Goal: Task Accomplishment & Management: Complete application form

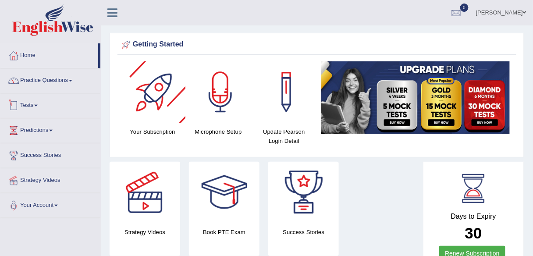
click at [61, 79] on link "Practice Questions" at bounding box center [50, 79] width 100 height 22
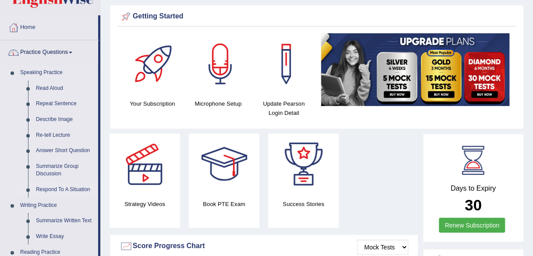
scroll to position [70, 0]
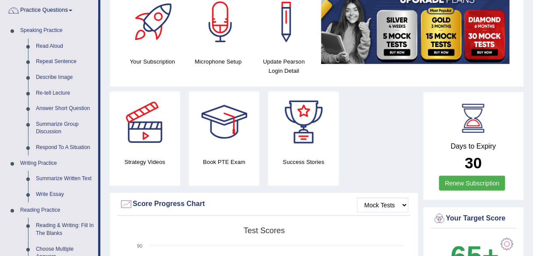
drag, startPoint x: 60, startPoint y: 196, endPoint x: 227, endPoint y: 198, distance: 167.0
click at [60, 196] on link "Write Essay" at bounding box center [65, 195] width 66 height 16
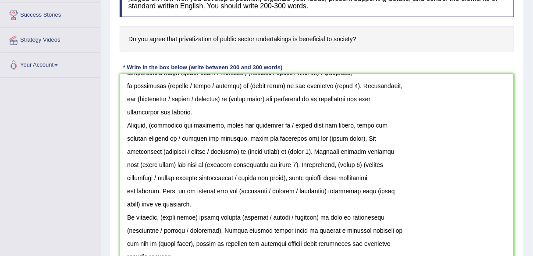
scroll to position [98, 0]
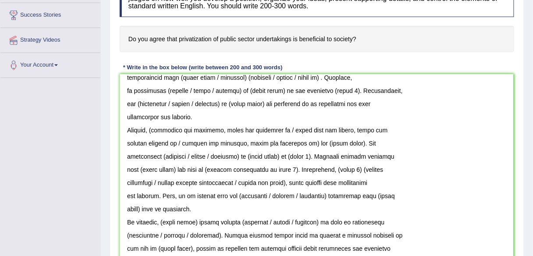
drag, startPoint x: 512, startPoint y: 156, endPoint x: 512, endPoint y: 269, distance: 112.6
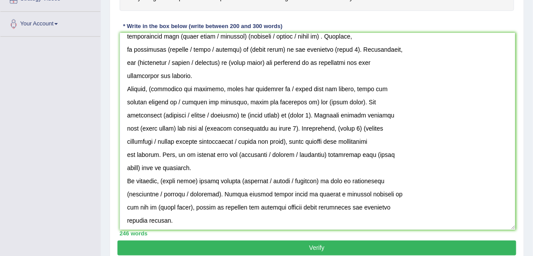
scroll to position [195, 0]
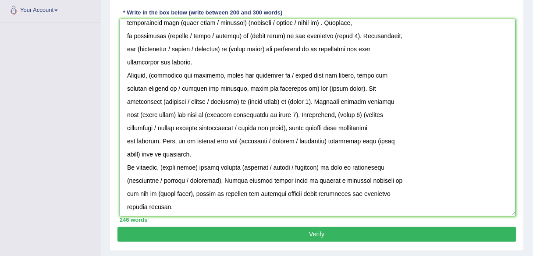
click at [121, 202] on textarea at bounding box center [318, 117] width 396 height 197
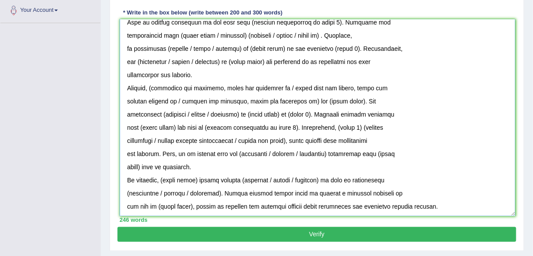
scroll to position [85, 0]
click at [124, 202] on textarea at bounding box center [318, 117] width 396 height 197
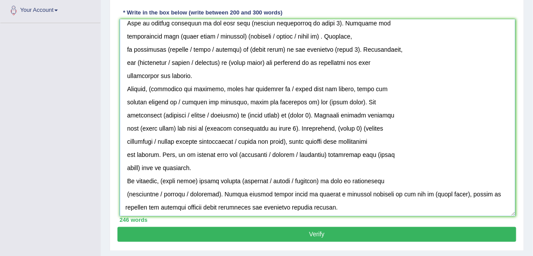
click at [122, 192] on textarea at bounding box center [318, 117] width 396 height 197
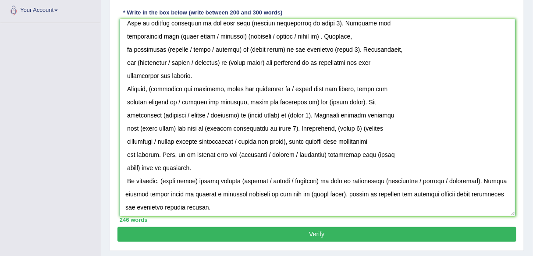
click at [127, 178] on textarea at bounding box center [318, 117] width 396 height 197
click at [124, 164] on textarea at bounding box center [318, 117] width 396 height 197
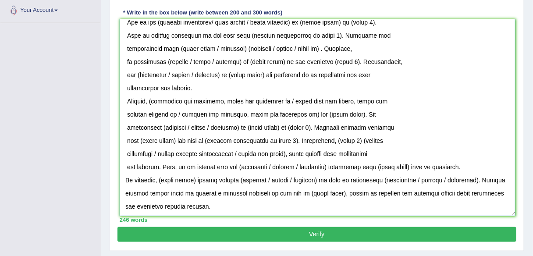
scroll to position [71, 0]
click at [123, 167] on textarea at bounding box center [318, 117] width 396 height 197
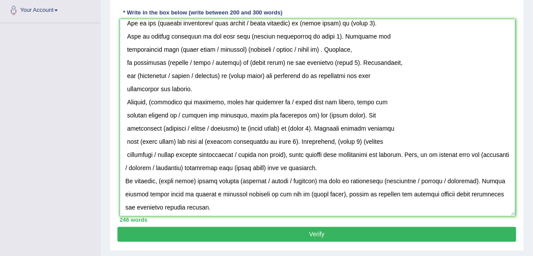
click at [122, 153] on textarea at bounding box center [318, 117] width 396 height 197
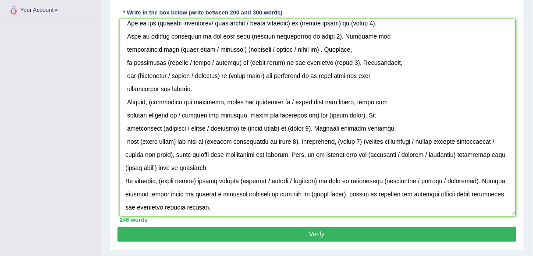
click at [121, 139] on textarea at bounding box center [318, 117] width 396 height 197
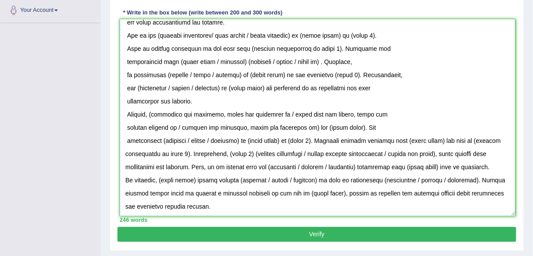
scroll to position [58, 0]
click at [121, 129] on textarea at bounding box center [318, 117] width 396 height 197
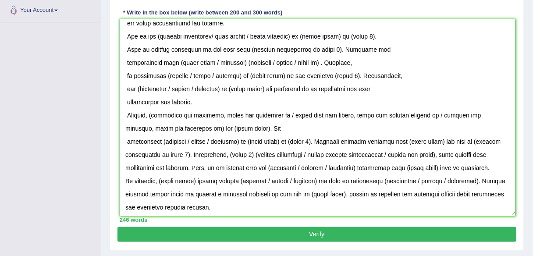
click at [123, 141] on textarea at bounding box center [318, 117] width 396 height 197
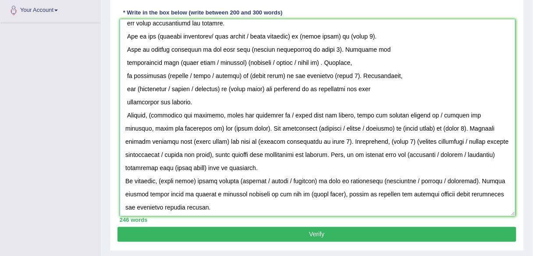
click at [125, 113] on textarea at bounding box center [318, 117] width 396 height 197
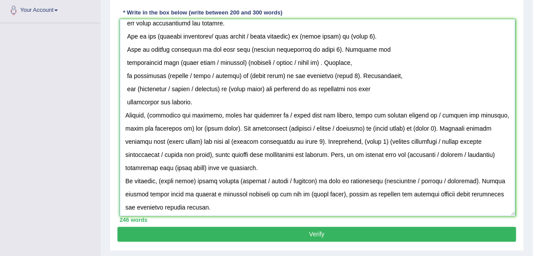
click at [123, 100] on textarea at bounding box center [318, 117] width 396 height 197
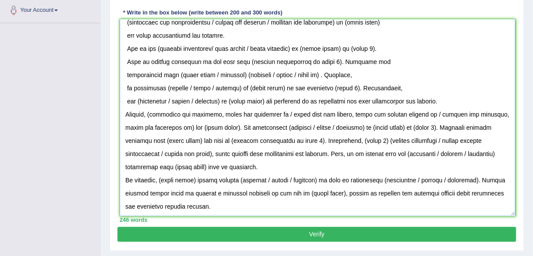
scroll to position [46, 0]
click at [121, 85] on textarea at bounding box center [318, 117] width 396 height 197
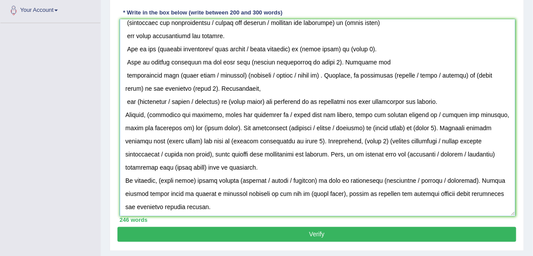
click at [125, 72] on textarea at bounding box center [318, 117] width 396 height 197
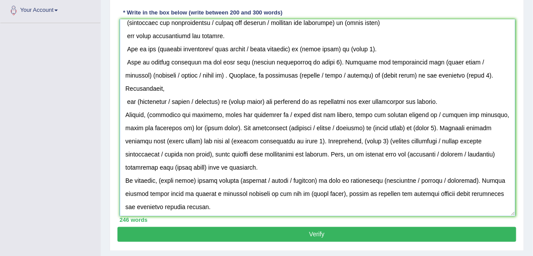
scroll to position [32, 0]
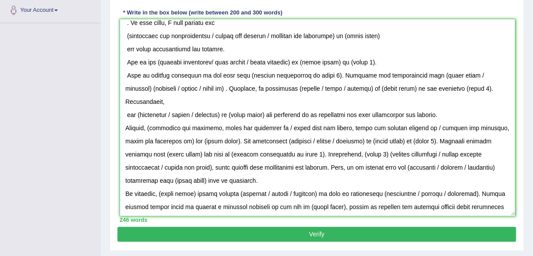
click at [128, 72] on textarea at bounding box center [318, 117] width 396 height 197
click at [125, 59] on textarea at bounding box center [318, 117] width 396 height 197
click at [124, 45] on textarea at bounding box center [318, 117] width 396 height 197
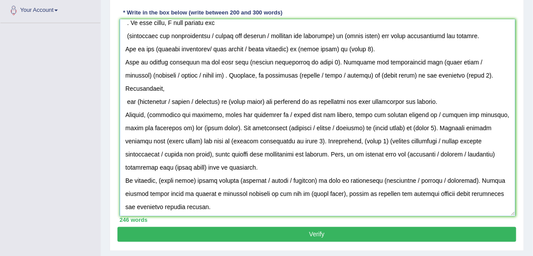
scroll to position [19, 0]
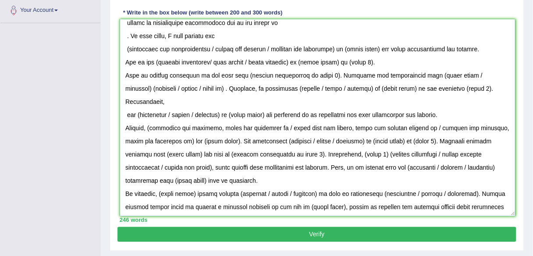
click at [124, 44] on textarea at bounding box center [318, 117] width 396 height 197
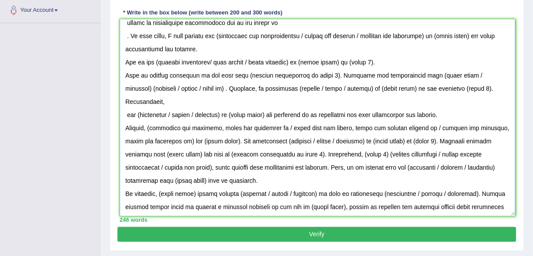
click at [124, 34] on textarea at bounding box center [318, 117] width 396 height 197
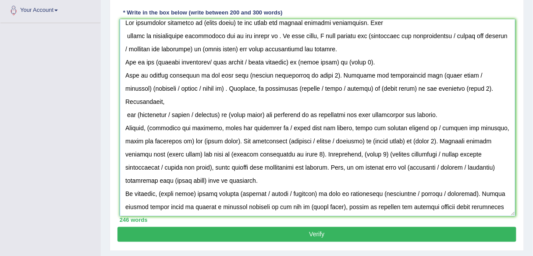
click at [124, 33] on textarea at bounding box center [318, 117] width 396 height 197
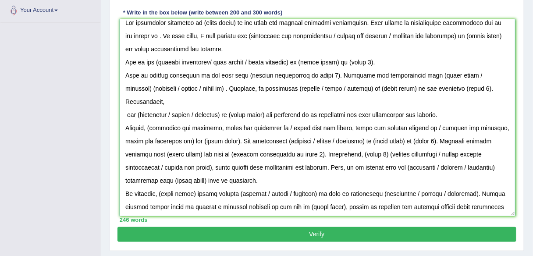
scroll to position [5, 0]
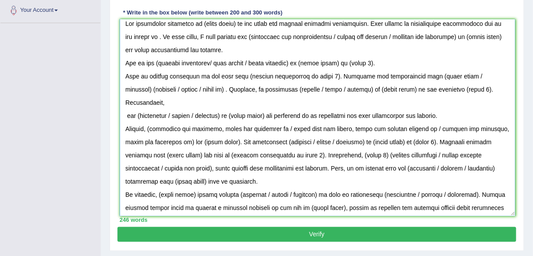
click at [127, 21] on textarea at bounding box center [318, 117] width 396 height 197
click at [122, 73] on textarea at bounding box center [318, 117] width 396 height 197
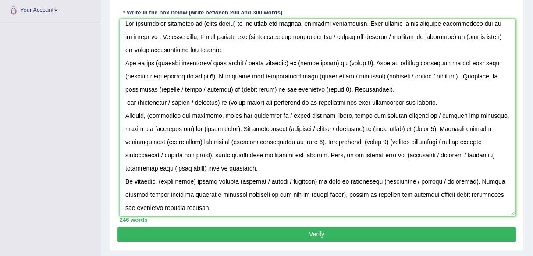
click at [127, 100] on textarea at bounding box center [318, 117] width 396 height 197
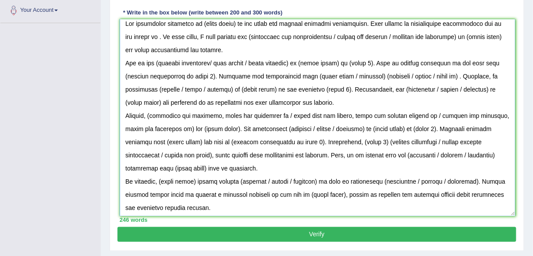
drag, startPoint x: 122, startPoint y: 22, endPoint x: 213, endPoint y: 201, distance: 201.1
click at [213, 201] on textarea at bounding box center [318, 117] width 396 height 197
click at [294, 101] on textarea at bounding box center [318, 117] width 396 height 197
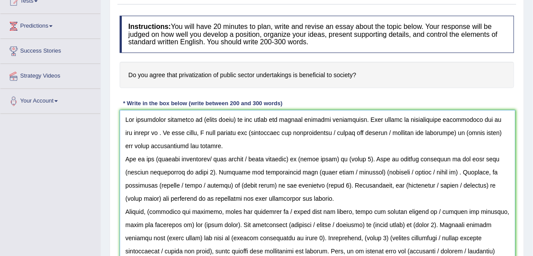
scroll to position [90, 0]
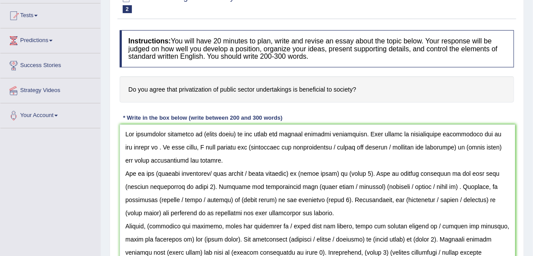
click at [315, 97] on h4 "Do you agree that privatization of public sector undertakings is beneficial to …" at bounding box center [317, 89] width 394 height 27
click at [316, 98] on h4 "Do you agree that privatization of public sector undertakings is beneficial to …" at bounding box center [317, 89] width 394 height 27
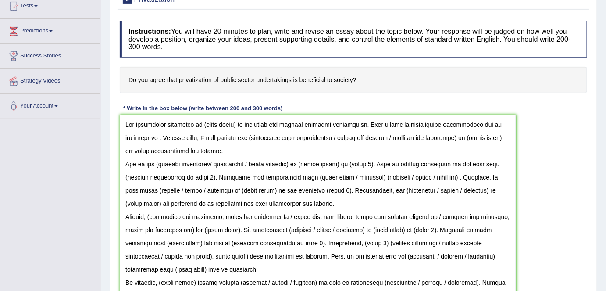
scroll to position [169, 0]
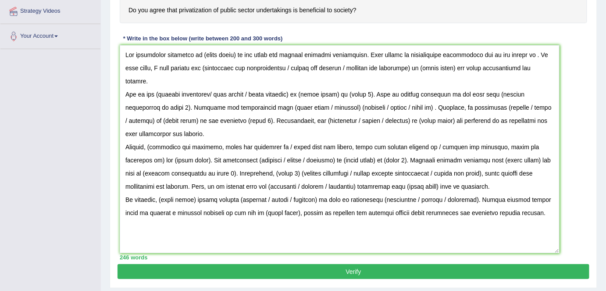
drag, startPoint x: 512, startPoint y: 238, endPoint x: 556, endPoint y: 249, distance: 45.3
click at [533, 249] on textarea at bounding box center [340, 149] width 440 height 208
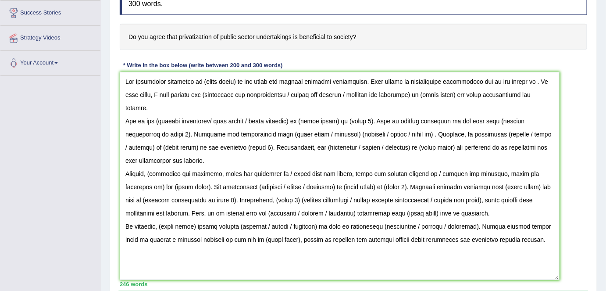
scroll to position [130, 0]
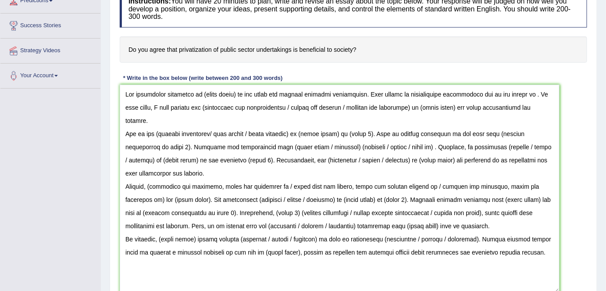
click at [433, 54] on h4 "Do you agree that privatization of public sector undertakings is beneficial to …" at bounding box center [353, 49] width 467 height 27
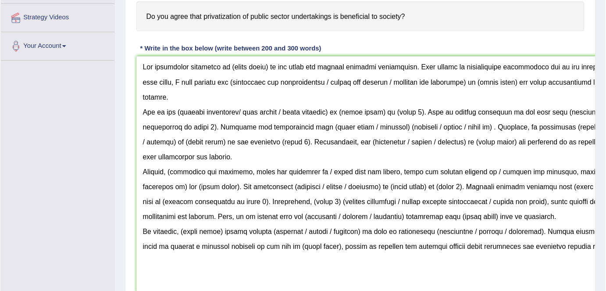
scroll to position [165, 0]
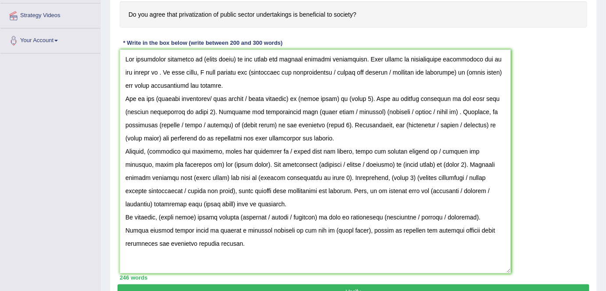
drag, startPoint x: 557, startPoint y: 253, endPoint x: 508, endPoint y: 269, distance: 50.7
click at [508, 256] on textarea at bounding box center [315, 162] width 391 height 224
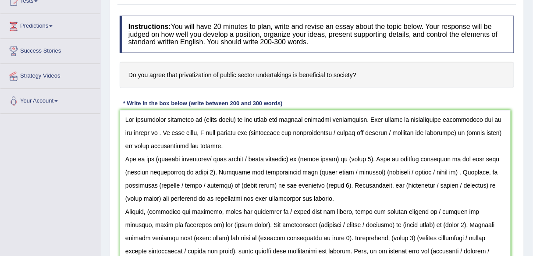
scroll to position [120, 0]
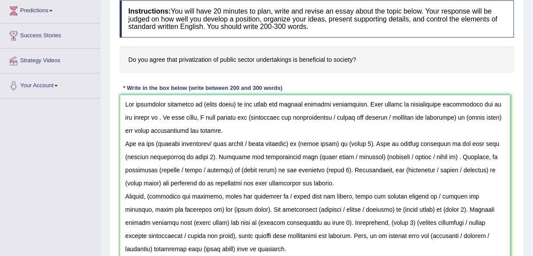
click at [224, 103] on textarea at bounding box center [315, 207] width 391 height 224
drag, startPoint x: 235, startPoint y: 102, endPoint x: 200, endPoint y: 100, distance: 35.1
click at [200, 100] on textarea at bounding box center [315, 207] width 391 height 224
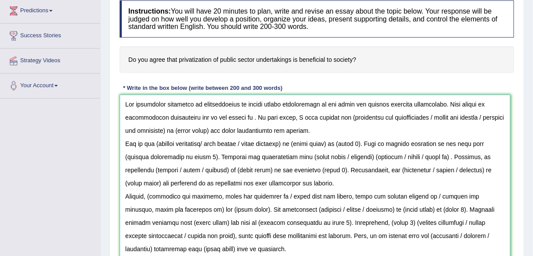
drag, startPoint x: 347, startPoint y: 101, endPoint x: 317, endPoint y: 100, distance: 29.8
click at [317, 100] on textarea at bounding box center [315, 207] width 391 height 224
click at [208, 114] on textarea at bounding box center [315, 207] width 391 height 224
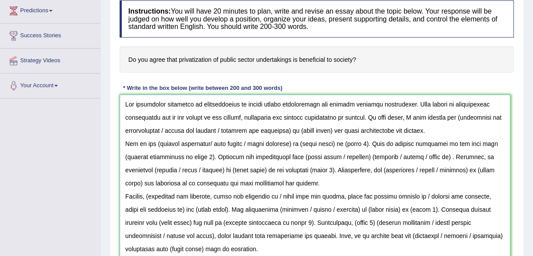
click at [281, 113] on textarea at bounding box center [315, 207] width 391 height 224
click at [335, 130] on textarea at bounding box center [315, 207] width 391 height 224
click at [470, 114] on textarea at bounding box center [315, 207] width 391 height 224
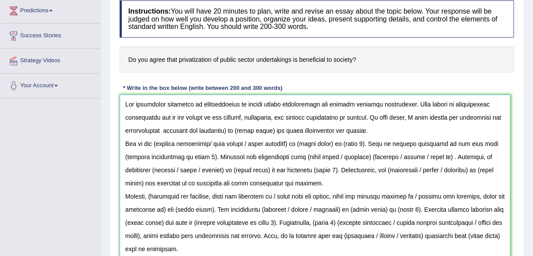
drag, startPoint x: 178, startPoint y: 129, endPoint x: 236, endPoint y: 129, distance: 57.9
click at [236, 129] on textarea at bounding box center [315, 207] width 391 height 224
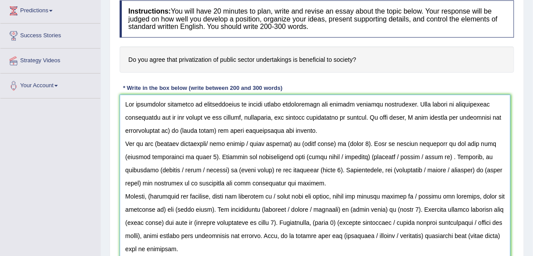
click at [188, 128] on textarea at bounding box center [315, 207] width 391 height 224
drag, startPoint x: 220, startPoint y: 128, endPoint x: 185, endPoint y: 127, distance: 35.1
click at [185, 127] on textarea at bounding box center [315, 207] width 391 height 224
drag, startPoint x: 280, startPoint y: 130, endPoint x: 386, endPoint y: 130, distance: 106.1
click at [386, 130] on textarea at bounding box center [315, 207] width 391 height 224
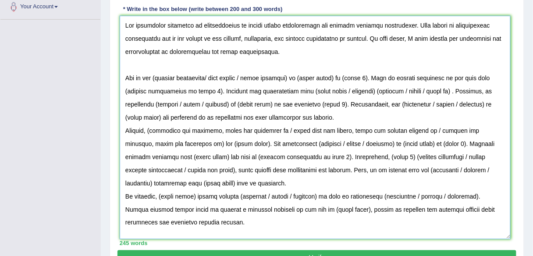
scroll to position [217, 0]
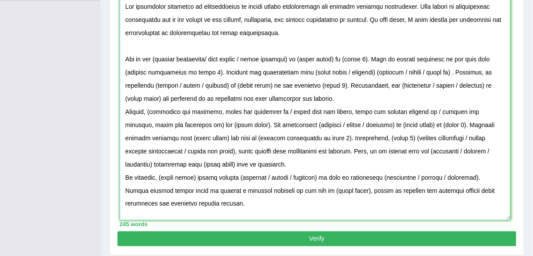
click at [158, 54] on textarea at bounding box center [315, 109] width 391 height 224
drag, startPoint x: 210, startPoint y: 54, endPoint x: 298, endPoint y: 61, distance: 88.8
click at [298, 61] on textarea at bounding box center [315, 109] width 391 height 224
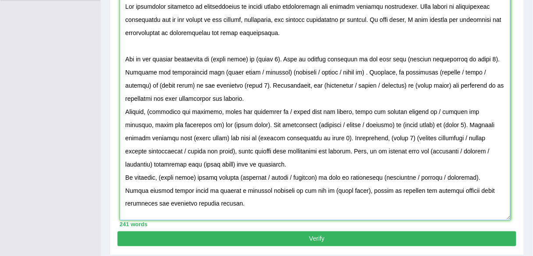
click at [285, 31] on textarea at bounding box center [315, 109] width 391 height 224
click at [125, 57] on textarea at bounding box center [315, 109] width 391 height 224
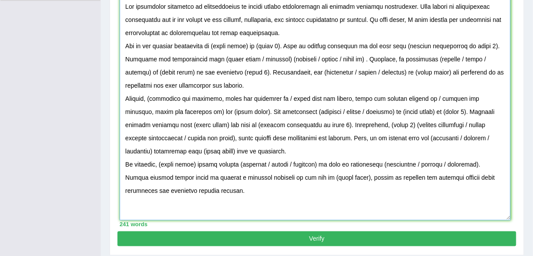
click at [299, 30] on textarea at bounding box center [315, 109] width 391 height 224
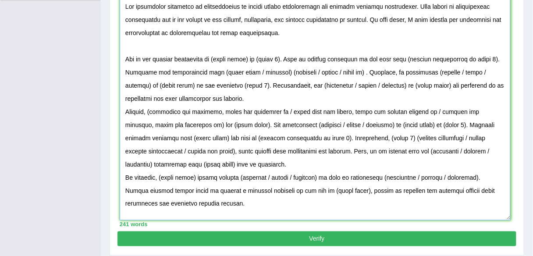
scroll to position [231, 0]
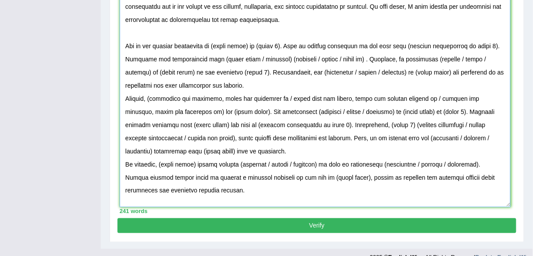
drag, startPoint x: 283, startPoint y: 43, endPoint x: 218, endPoint y: 46, distance: 64.5
click at [218, 46] on textarea at bounding box center [315, 96] width 391 height 224
click at [199, 43] on textarea at bounding box center [315, 96] width 391 height 224
click at [299, 19] on textarea at bounding box center [315, 96] width 391 height 224
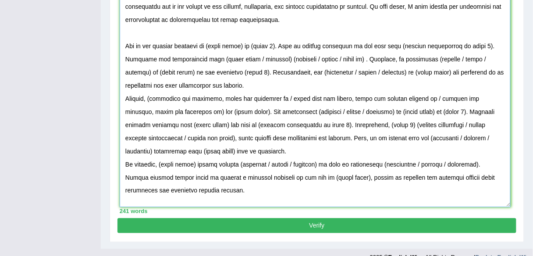
click at [123, 41] on textarea at bounding box center [315, 96] width 391 height 224
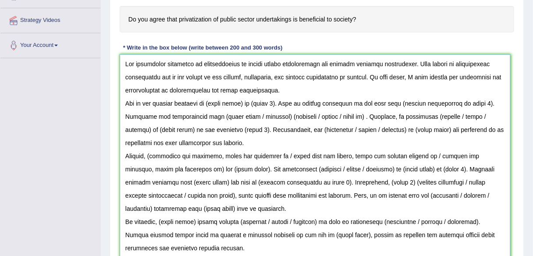
scroll to position [147, 0]
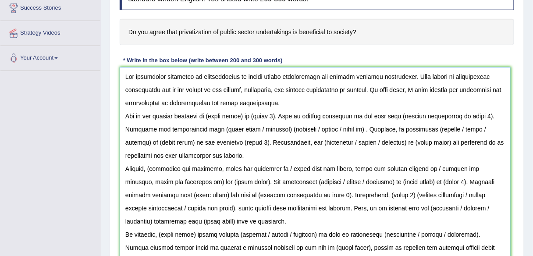
click at [295, 99] on textarea at bounding box center [315, 179] width 391 height 224
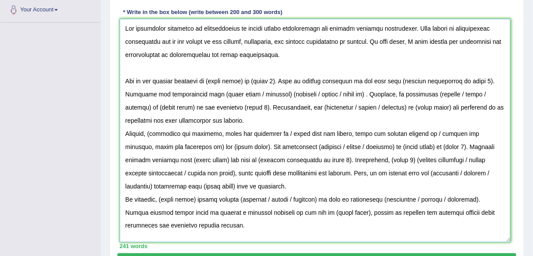
scroll to position [195, 0]
drag, startPoint x: 272, startPoint y: 79, endPoint x: 208, endPoint y: 78, distance: 64.0
click at [208, 78] on textarea at bounding box center [315, 131] width 391 height 224
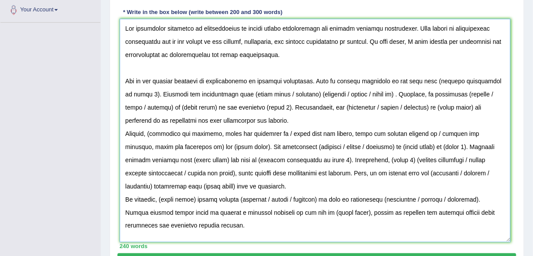
drag, startPoint x: 413, startPoint y: 82, endPoint x: 494, endPoint y: 80, distance: 81.5
click at [494, 80] on textarea at bounding box center [315, 131] width 391 height 224
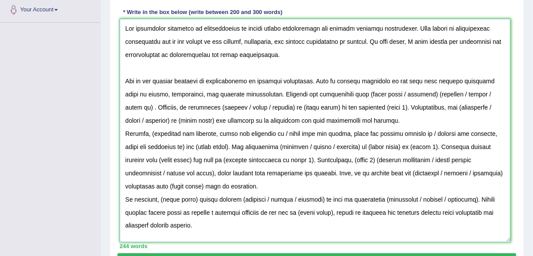
drag, startPoint x: 323, startPoint y: 92, endPoint x: 472, endPoint y: 92, distance: 149.5
click at [472, 92] on textarea at bounding box center [315, 131] width 391 height 224
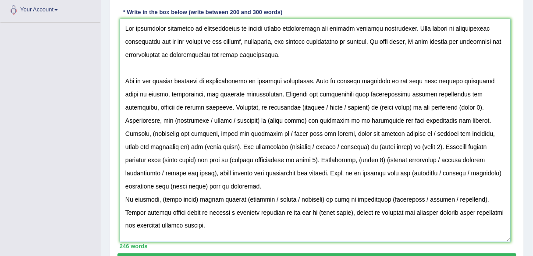
click at [218, 105] on textarea at bounding box center [315, 131] width 391 height 224
drag, startPoint x: 236, startPoint y: 104, endPoint x: 390, endPoint y: 106, distance: 153.9
click at [390, 106] on textarea at bounding box center [315, 131] width 391 height 224
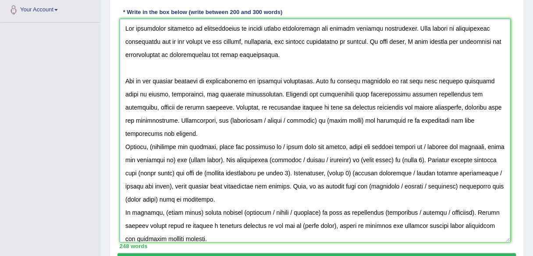
drag, startPoint x: 164, startPoint y: 119, endPoint x: 500, endPoint y: 114, distance: 335.8
click at [500, 114] on textarea at bounding box center [315, 131] width 391 height 224
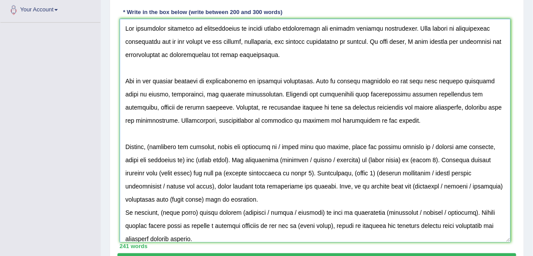
scroll to position [6, 0]
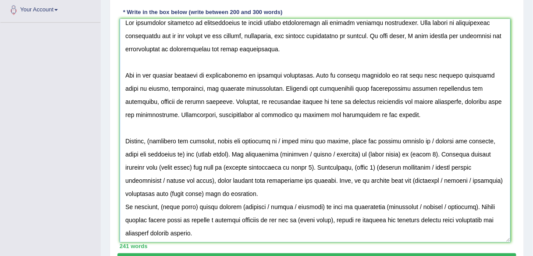
drag, startPoint x: 153, startPoint y: 139, endPoint x: 216, endPoint y: 153, distance: 64.8
click at [216, 153] on textarea at bounding box center [315, 131] width 391 height 224
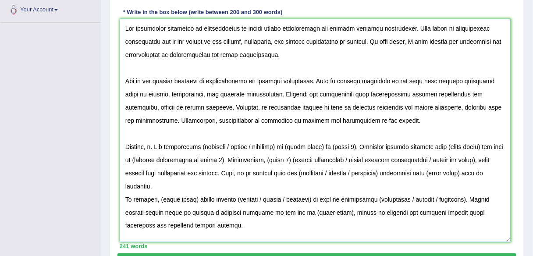
scroll to position [0, 0]
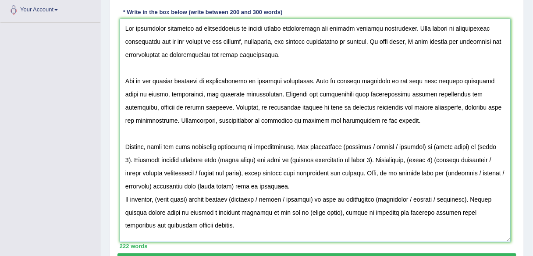
click at [336, 144] on textarea at bounding box center [315, 131] width 391 height 224
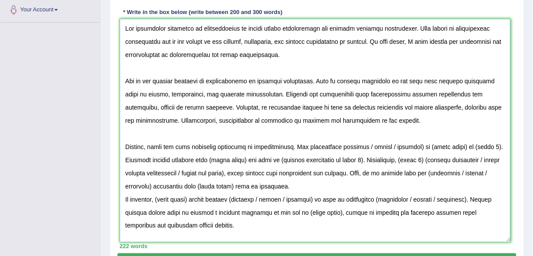
drag, startPoint x: 361, startPoint y: 143, endPoint x: 480, endPoint y: 144, distance: 119.2
click at [480, 144] on textarea at bounding box center [315, 131] width 391 height 224
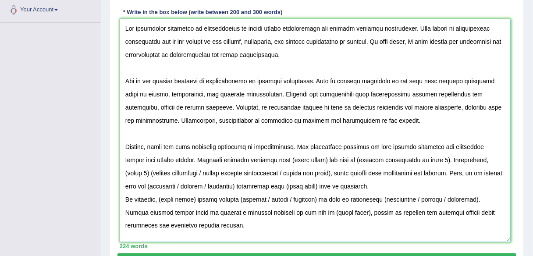
click at [193, 208] on textarea at bounding box center [315, 131] width 391 height 224
drag, startPoint x: 251, startPoint y: 159, endPoint x: 403, endPoint y: 154, distance: 152.2
click at [403, 154] on textarea at bounding box center [315, 131] width 391 height 224
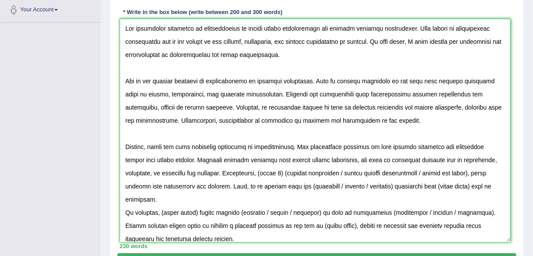
drag, startPoint x: 227, startPoint y: 172, endPoint x: 185, endPoint y: 185, distance: 43.5
click at [185, 185] on textarea at bounding box center [315, 131] width 391 height 224
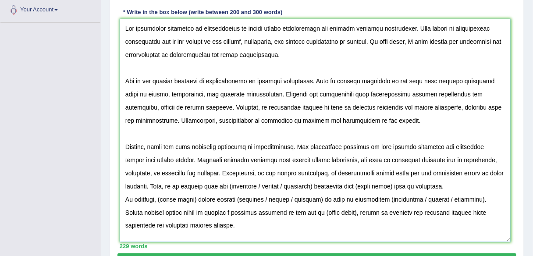
drag, startPoint x: 143, startPoint y: 182, endPoint x: 421, endPoint y: 182, distance: 277.9
click at [421, 182] on textarea at bounding box center [315, 131] width 391 height 224
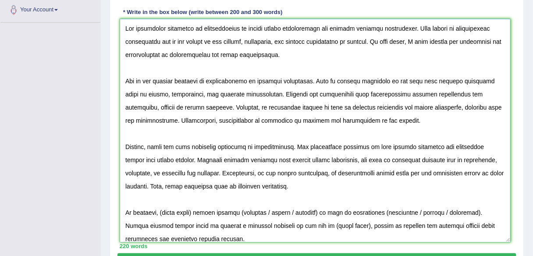
drag, startPoint x: 195, startPoint y: 211, endPoint x: 162, endPoint y: 210, distance: 33.8
click at [162, 210] on textarea at bounding box center [315, 131] width 391 height 224
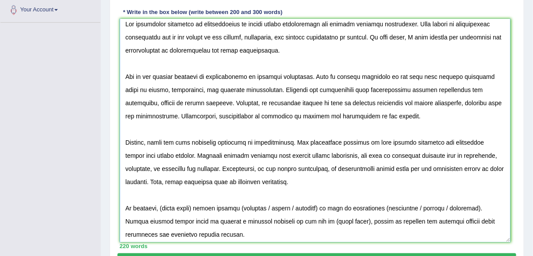
scroll to position [6, 0]
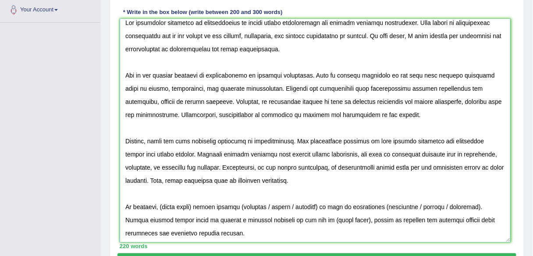
click at [196, 204] on textarea at bounding box center [315, 131] width 391 height 224
drag, startPoint x: 196, startPoint y: 204, endPoint x: 172, endPoint y: 204, distance: 23.7
click at [172, 204] on textarea at bounding box center [315, 131] width 391 height 224
click at [178, 205] on textarea at bounding box center [315, 131] width 391 height 224
click at [195, 203] on textarea at bounding box center [315, 131] width 391 height 224
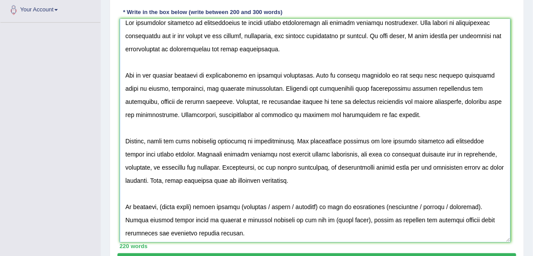
click at [198, 208] on textarea at bounding box center [315, 131] width 391 height 224
click at [205, 220] on textarea at bounding box center [315, 131] width 391 height 224
drag, startPoint x: 195, startPoint y: 204, endPoint x: 161, endPoint y: 203, distance: 34.2
click at [161, 203] on textarea at bounding box center [315, 131] width 391 height 224
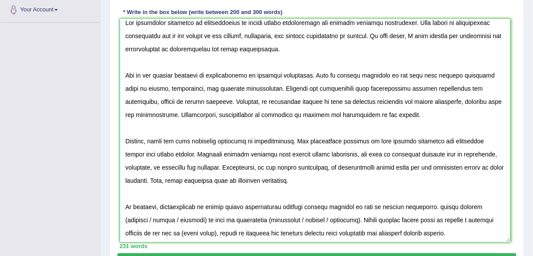
drag, startPoint x: 428, startPoint y: 206, endPoint x: 324, endPoint y: 215, distance: 104.3
click at [324, 215] on textarea at bounding box center [315, 131] width 391 height 224
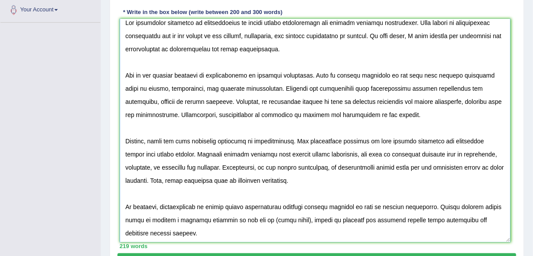
drag, startPoint x: 149, startPoint y: 218, endPoint x: 214, endPoint y: 236, distance: 67.3
click at [214, 236] on textarea at bounding box center [315, 131] width 391 height 224
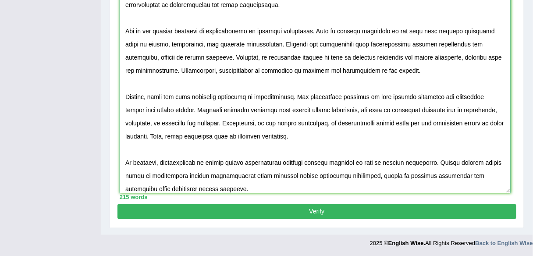
scroll to position [0, 0]
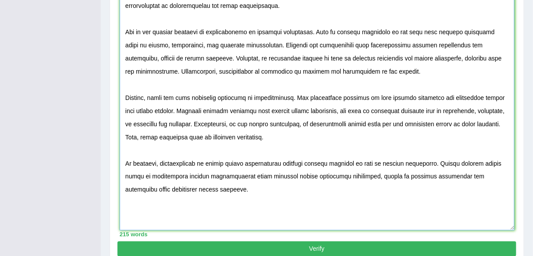
drag, startPoint x: 508, startPoint y: 191, endPoint x: 511, endPoint y: 236, distance: 45.2
click at [511, 231] on textarea at bounding box center [317, 100] width 395 height 261
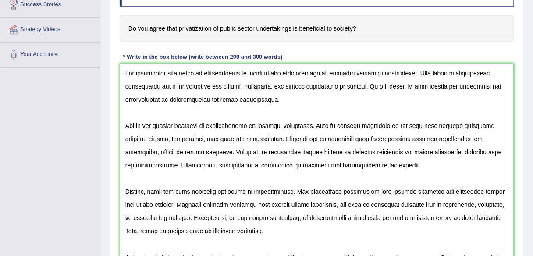
scroll to position [149, 0]
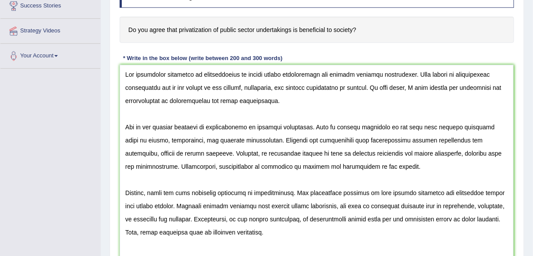
click at [337, 55] on div "Instructions: You will have 20 minutes to plan, write and revise an essay about…" at bounding box center [316, 155] width 399 height 378
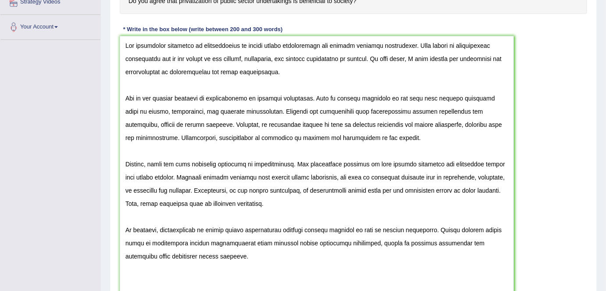
scroll to position [229, 0]
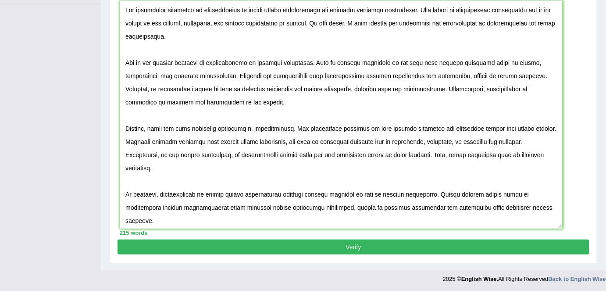
drag, startPoint x: 512, startPoint y: 252, endPoint x: 560, endPoint y: 211, distance: 63.1
click at [533, 211] on textarea at bounding box center [341, 114] width 443 height 228
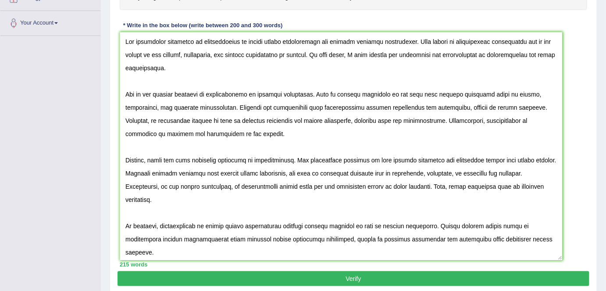
scroll to position [174, 0]
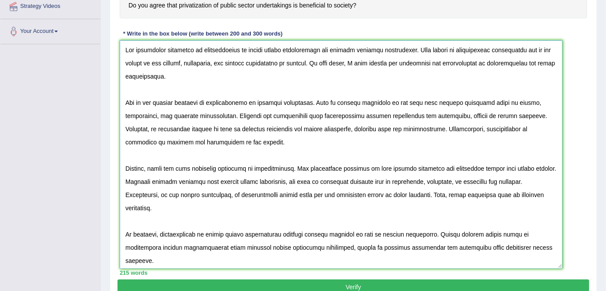
click at [239, 233] on textarea at bounding box center [341, 154] width 443 height 228
type textarea "The increasing influence of privatization of public sector umdertakings has ign…"
click at [369, 256] on button "Verify" at bounding box center [353, 286] width 472 height 15
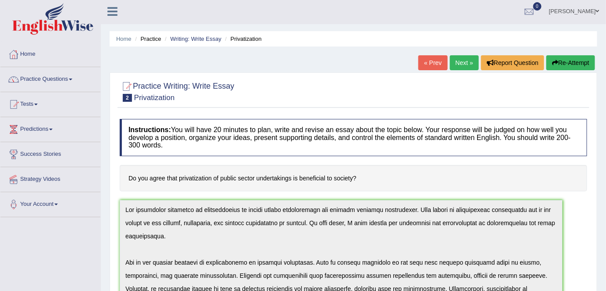
scroll to position [0, 0]
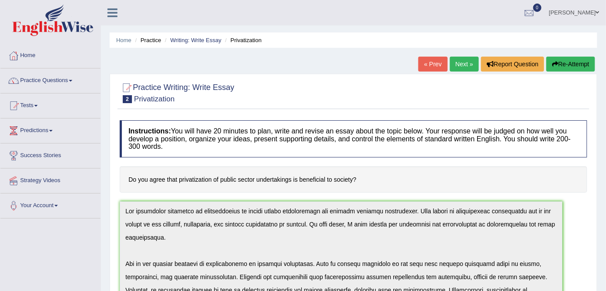
click at [533, 69] on button "Re-Attempt" at bounding box center [570, 64] width 49 height 15
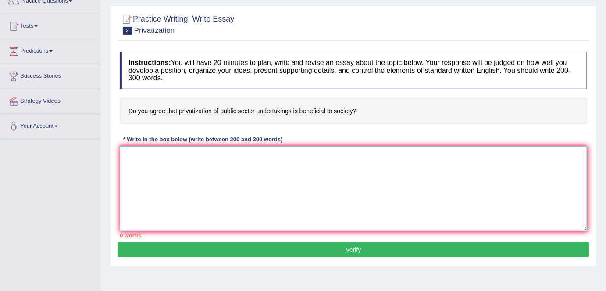
paste textarea "The increasing influence of privatization of public sector umdertakings has ign…"
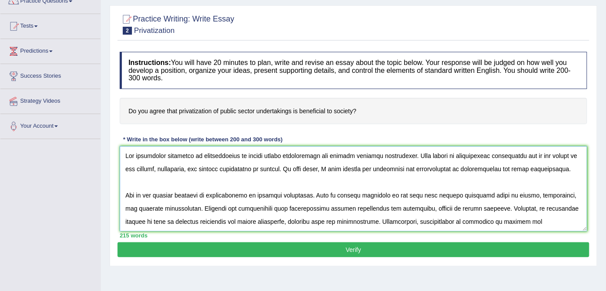
drag, startPoint x: 224, startPoint y: 194, endPoint x: 225, endPoint y: 202, distance: 8.1
click at [224, 194] on textarea at bounding box center [353, 188] width 467 height 85
click at [215, 192] on textarea at bounding box center [353, 188] width 467 height 85
click at [286, 151] on textarea at bounding box center [353, 188] width 467 height 85
type textarea "The increasing influence of privatization of public sector undertakings has ign…"
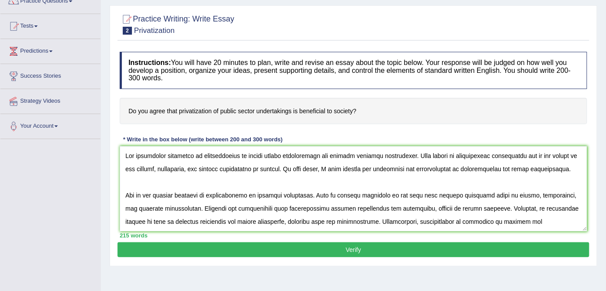
click at [314, 242] on button "Verify" at bounding box center [353, 249] width 472 height 15
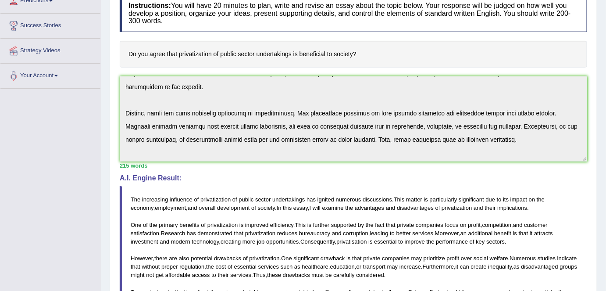
scroll to position [92, 0]
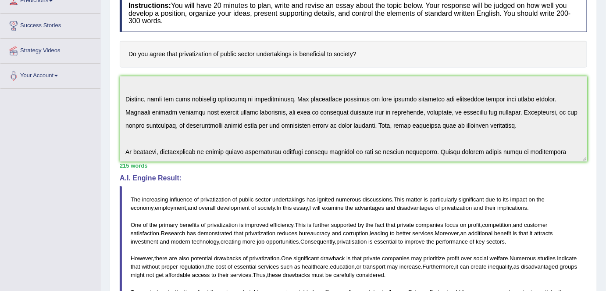
click at [532, 201] on div "Instructions: You will have 20 minutes to plan, write and revise an essay about…" at bounding box center [353, 193] width 472 height 407
click at [390, 67] on div "Instructions: You will have 20 minutes to plan, write and revise an essay about…" at bounding box center [353, 193] width 472 height 407
click at [395, 38] on div "Instructions: You will have 20 minutes to plan, write and revise an essay about…" at bounding box center [353, 193] width 472 height 407
click at [426, 43] on h4 "Do you agree that privatization of public sector undertakings is beneficial to …" at bounding box center [353, 54] width 467 height 27
click at [408, 73] on div "Instructions: You will have 20 minutes to plan, write and revise an essay about…" at bounding box center [353, 193] width 472 height 407
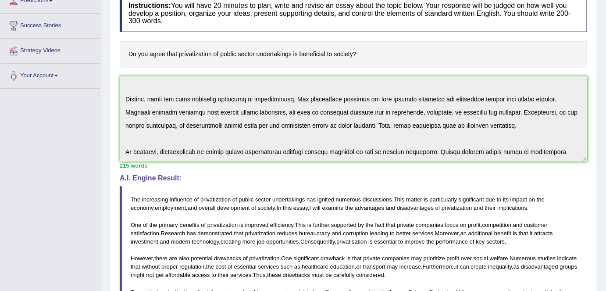
click at [370, 63] on h4 "Do you agree that privatization of public sector undertakings is beneficial to …" at bounding box center [353, 54] width 467 height 27
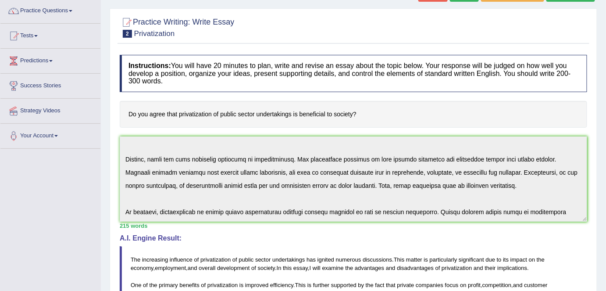
scroll to position [0, 0]
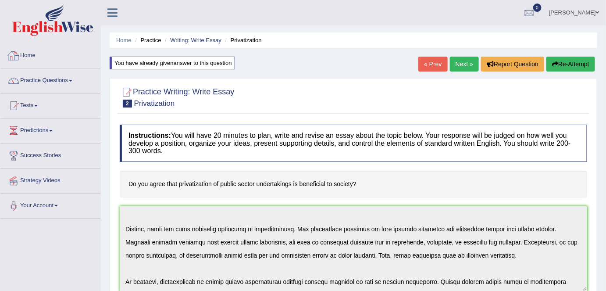
click at [37, 55] on link "Home" at bounding box center [50, 54] width 100 height 22
